Goal: Find specific page/section: Find specific page/section

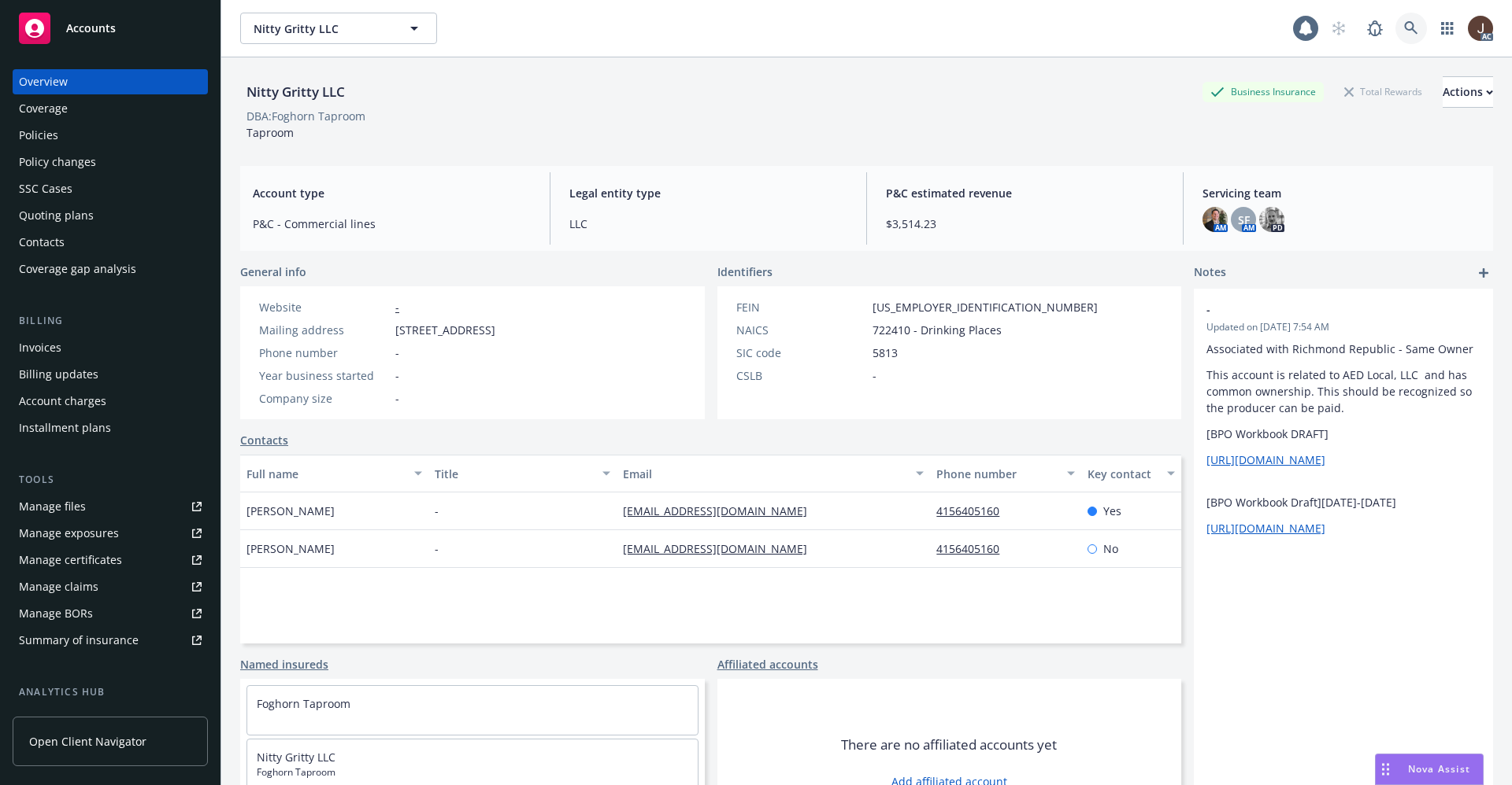
click at [1395, 36] on link at bounding box center [1411, 28] width 32 height 32
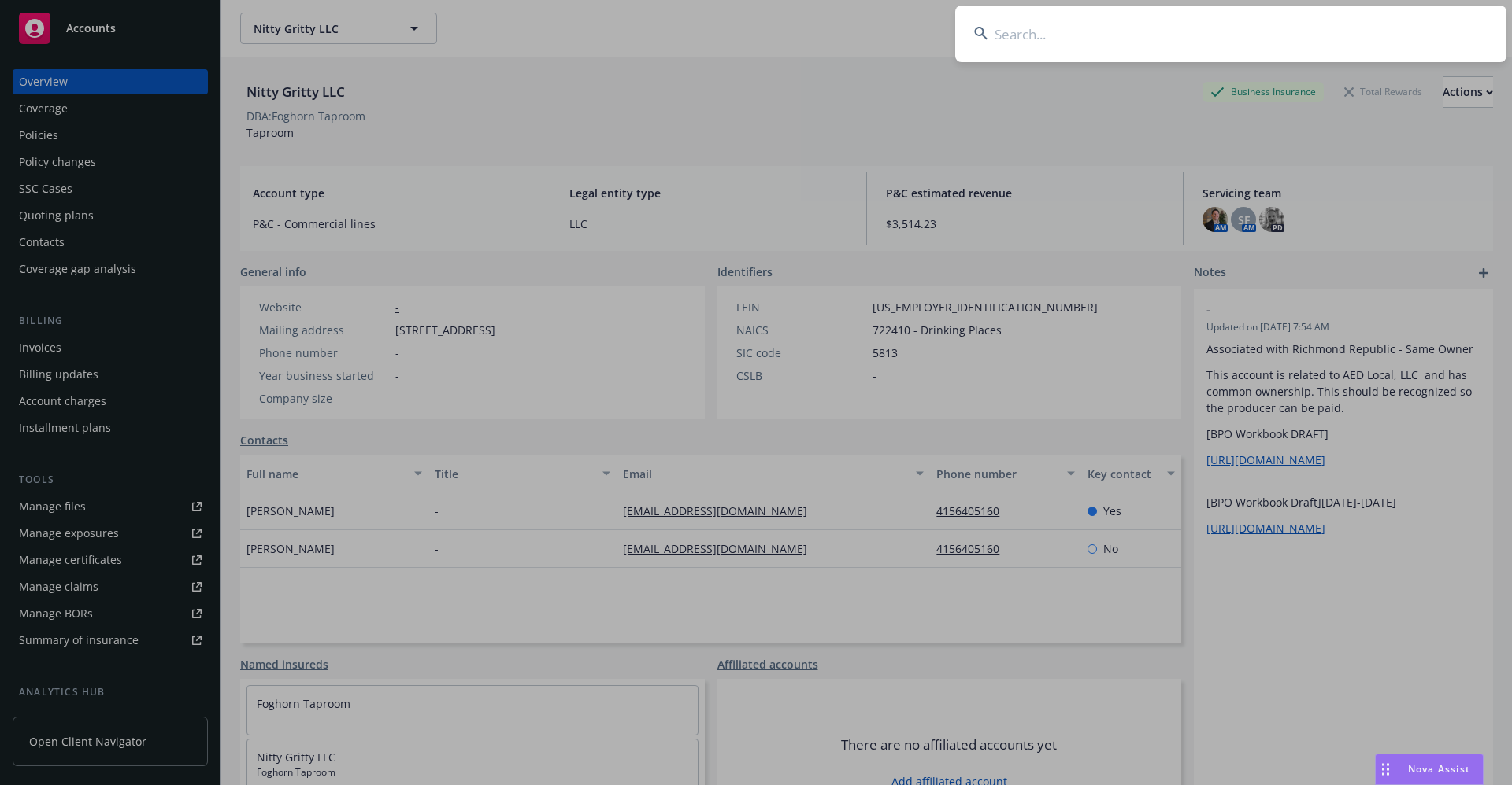
click at [1050, 37] on input at bounding box center [1231, 34] width 551 height 57
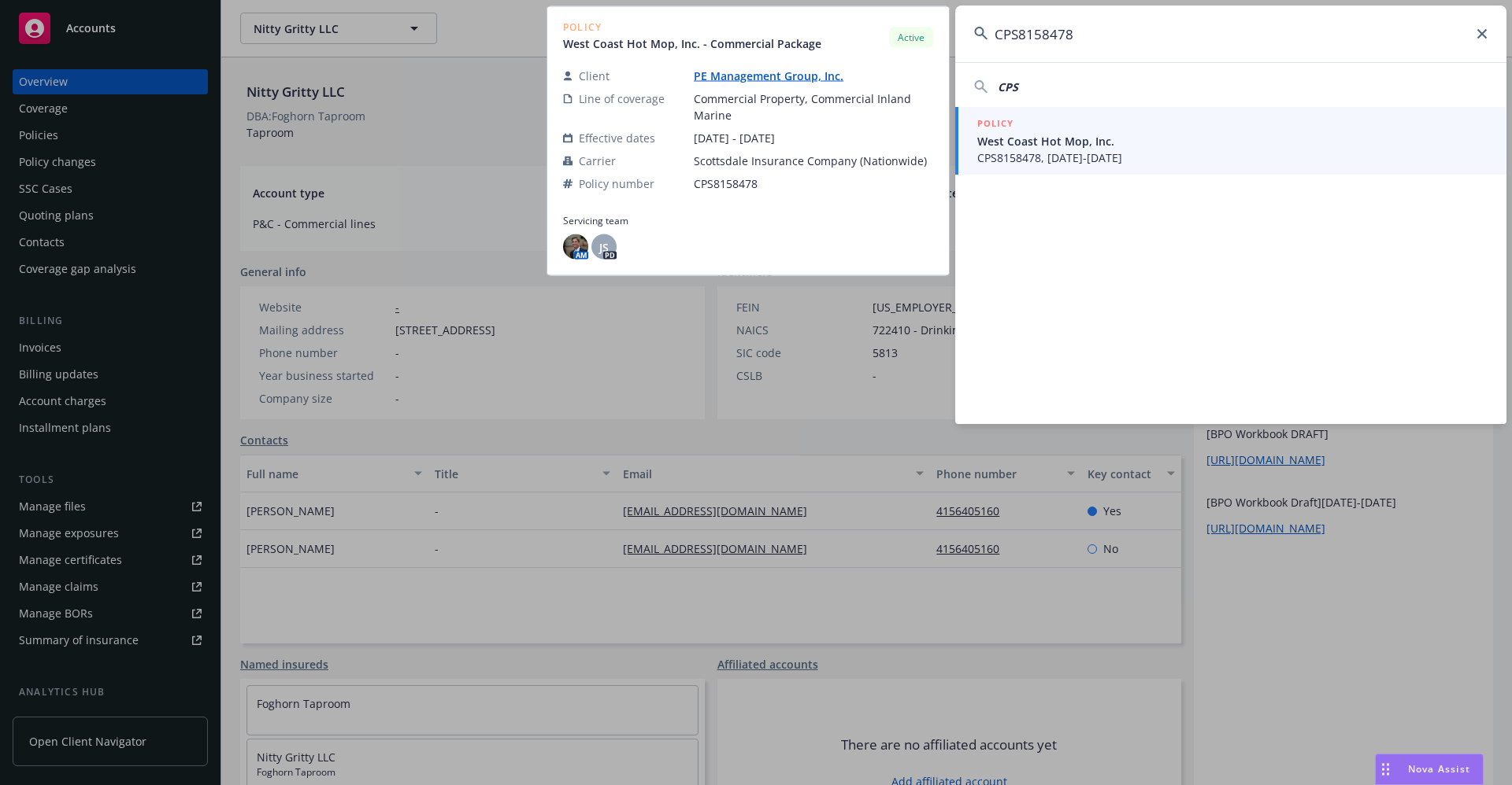
type input "CPS8158478"
click at [760, 78] on link "PE Management Group, Inc." at bounding box center [775, 76] width 162 height 15
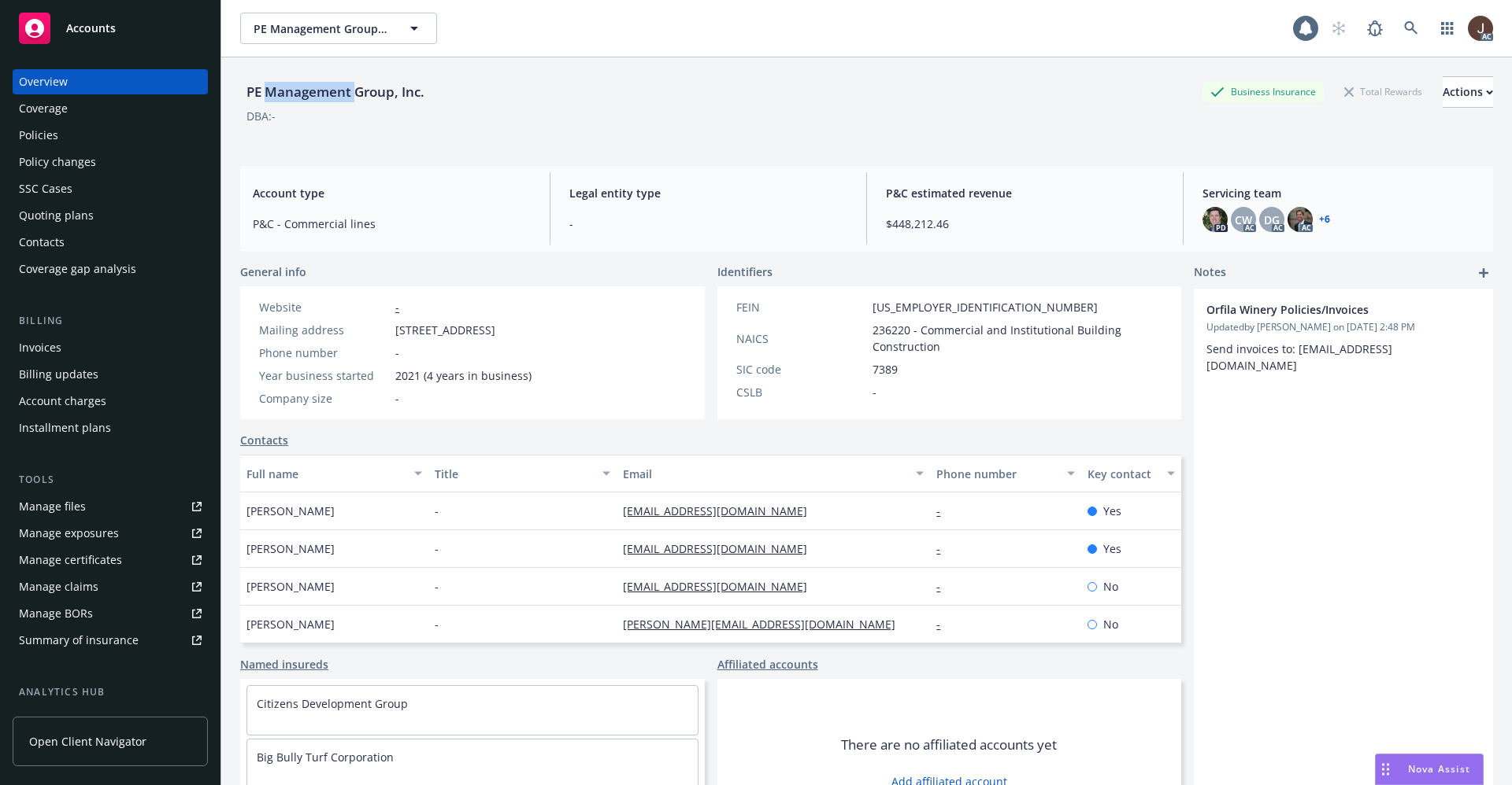
click at [322, 92] on div "PE Management Group, Inc." at bounding box center [335, 92] width 191 height 20
copy div "PE Management Group, Inc."
